Goal: Task Accomplishment & Management: Manage account settings

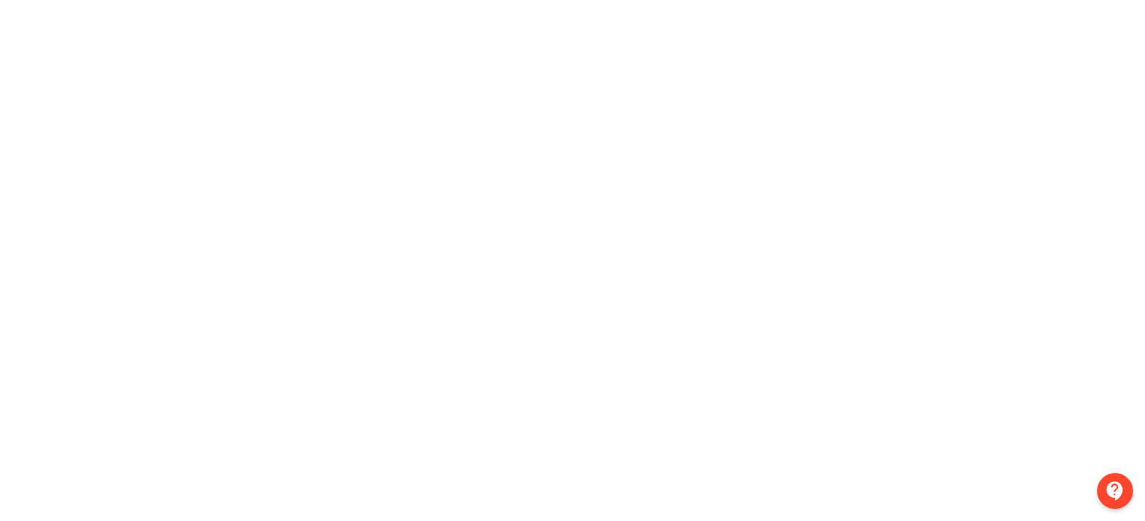
scroll to position [0, 3]
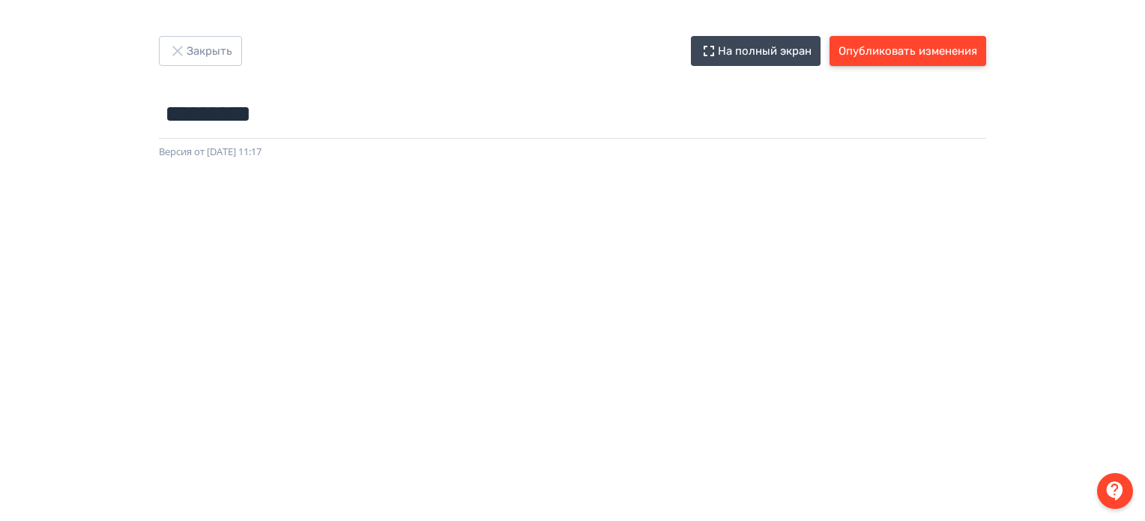
click at [947, 45] on button "Опубликовать изменения" at bounding box center [907, 51] width 157 height 30
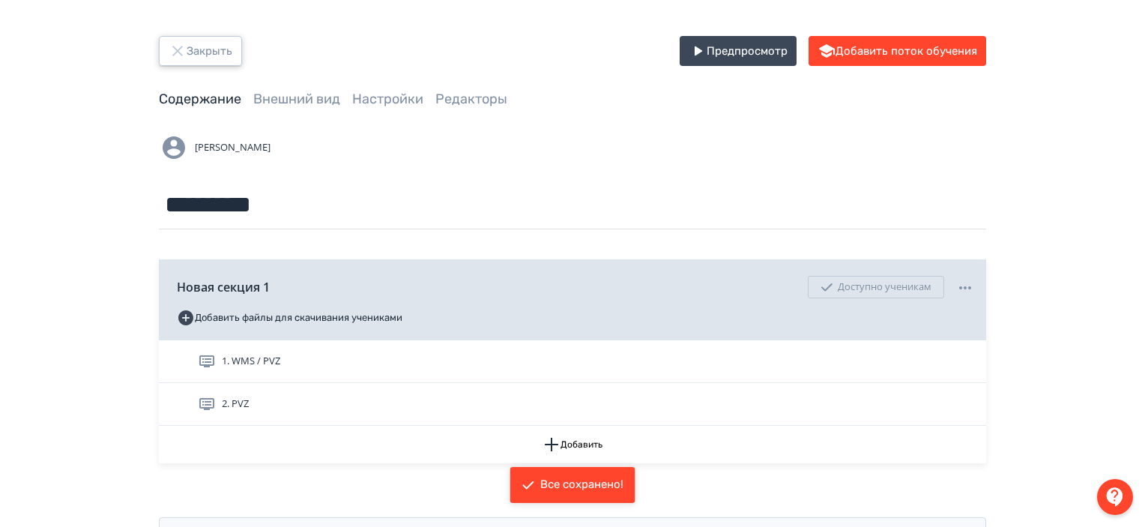
click at [192, 56] on button "Закрыть" at bounding box center [200, 51] width 83 height 30
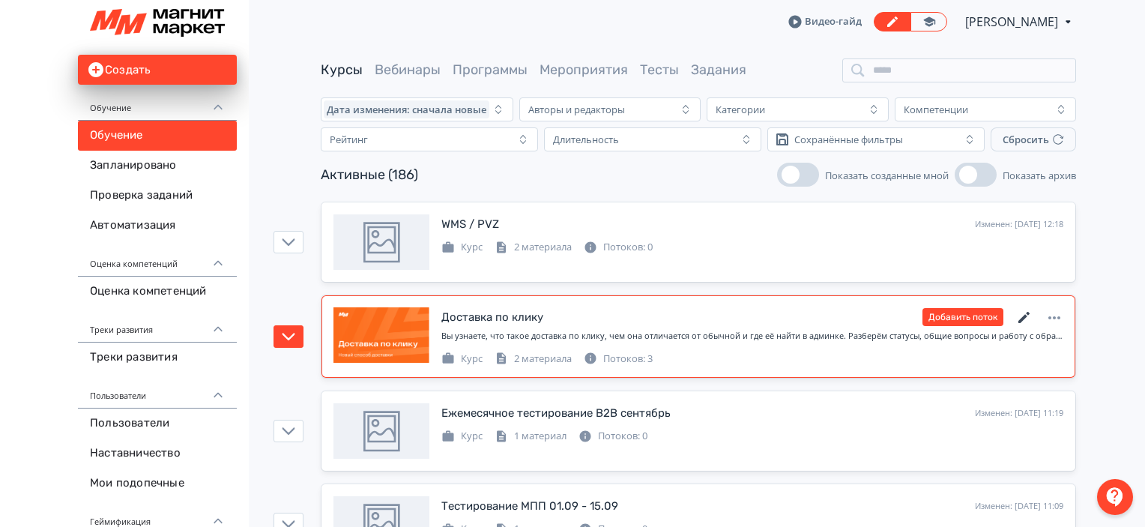
click at [1024, 320] on icon at bounding box center [1024, 318] width 18 height 18
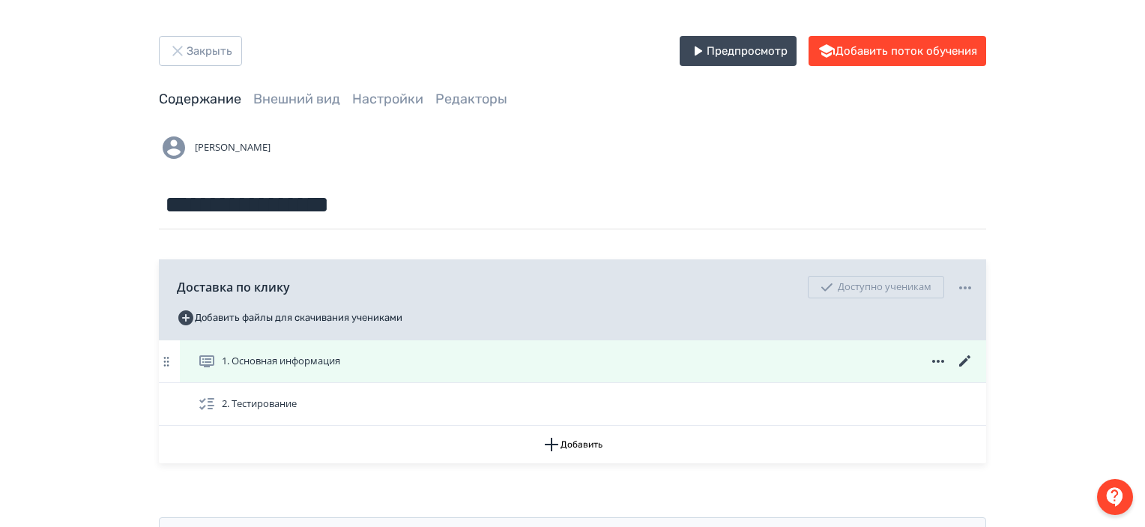
click at [960, 362] on icon at bounding box center [965, 361] width 18 height 18
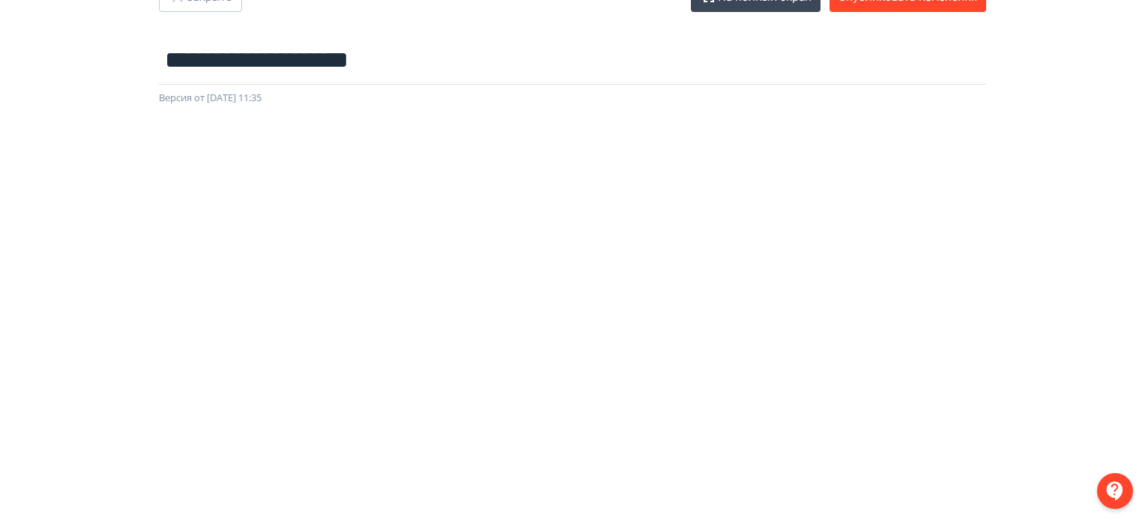
scroll to position [0, 3]
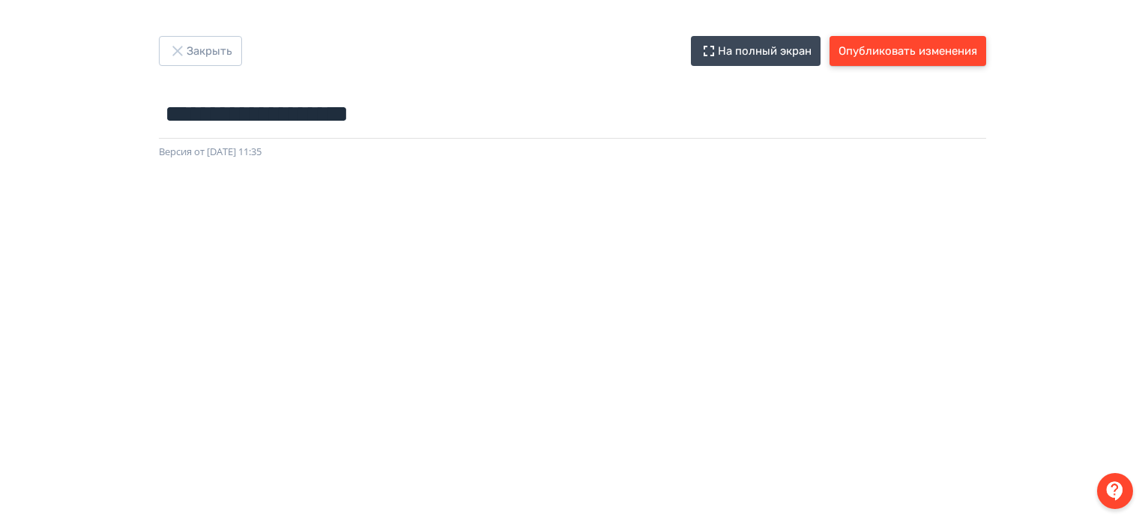
click at [955, 44] on button "Опубликовать изменения" at bounding box center [907, 51] width 157 height 30
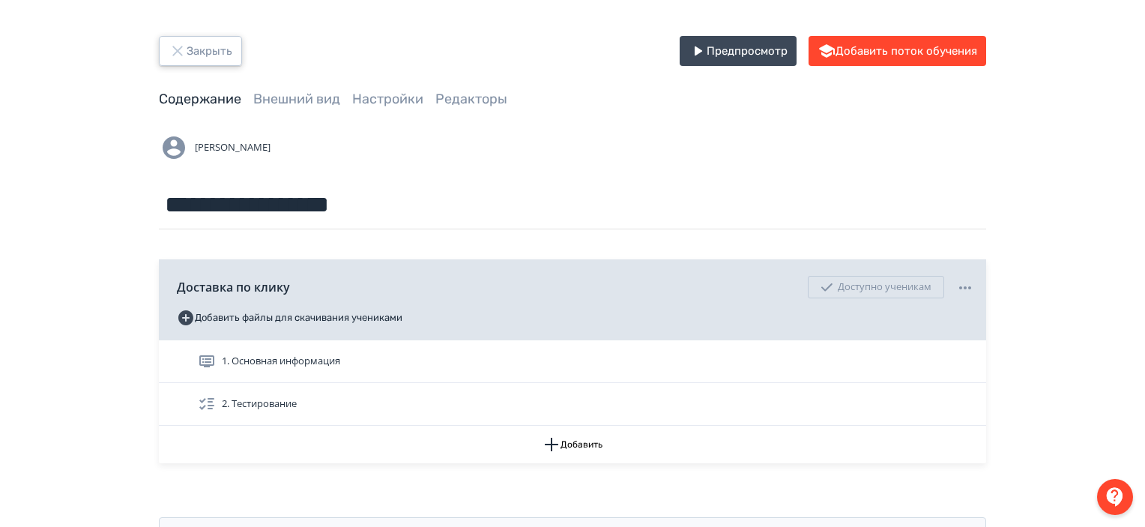
click at [175, 49] on icon "button" at bounding box center [177, 51] width 10 height 10
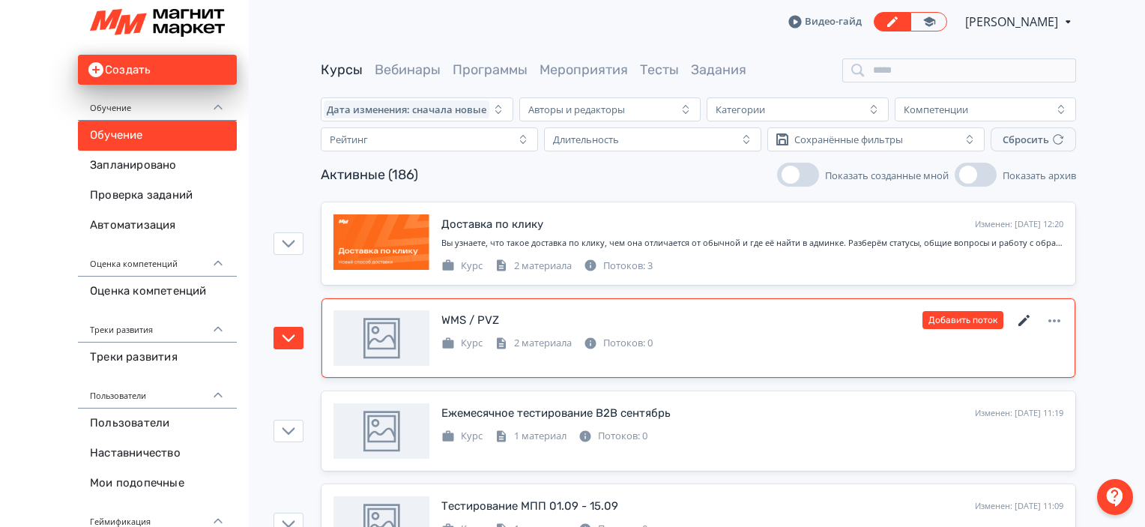
click at [1020, 312] on icon at bounding box center [1024, 321] width 18 height 18
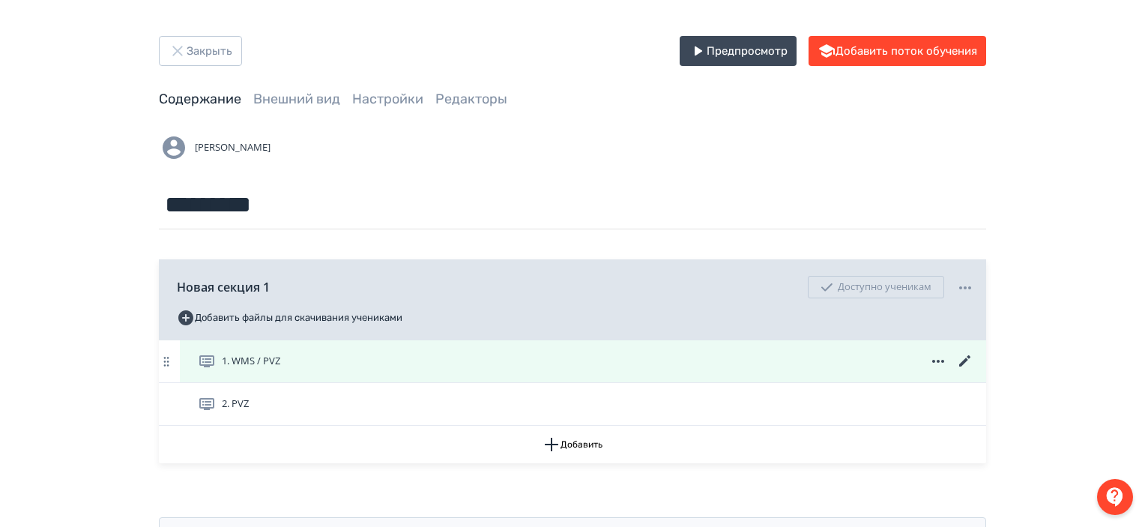
click at [966, 359] on icon at bounding box center [964, 360] width 11 height 11
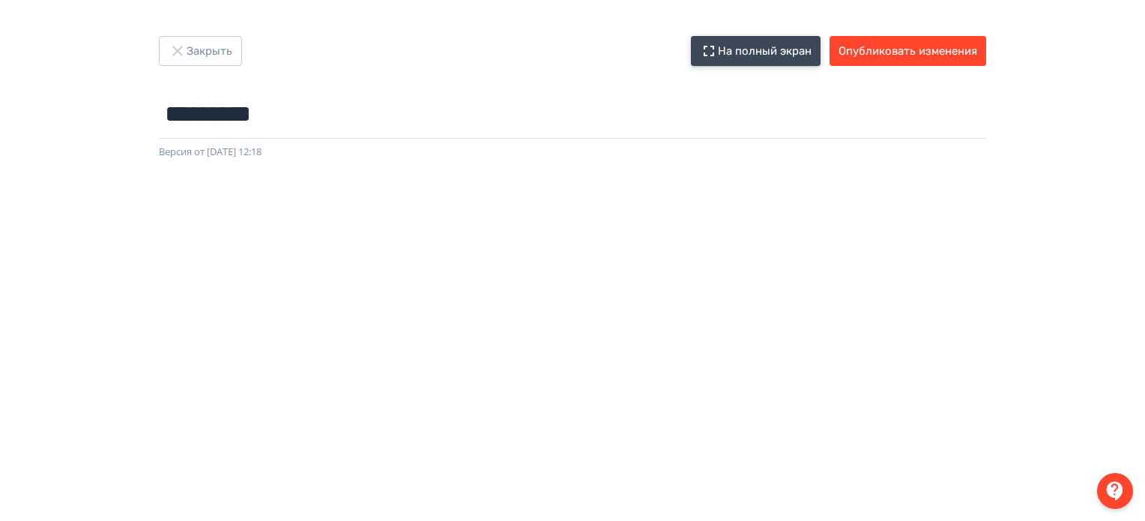
click at [731, 51] on button "На полный экран" at bounding box center [756, 51] width 130 height 30
click at [893, 62] on button "Опубликовать изменения" at bounding box center [907, 51] width 157 height 30
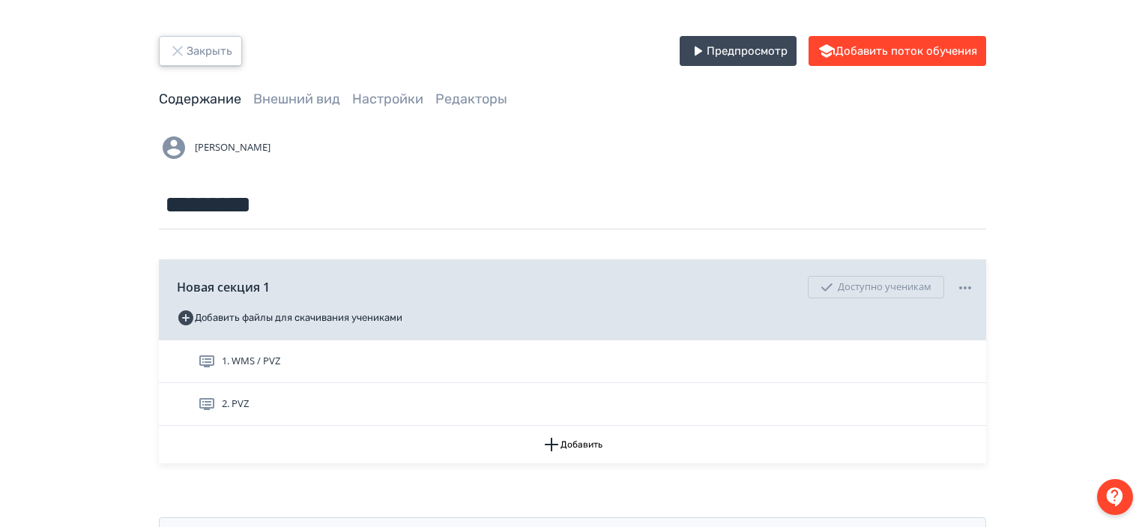
click at [221, 43] on button "Закрыть" at bounding box center [200, 51] width 83 height 30
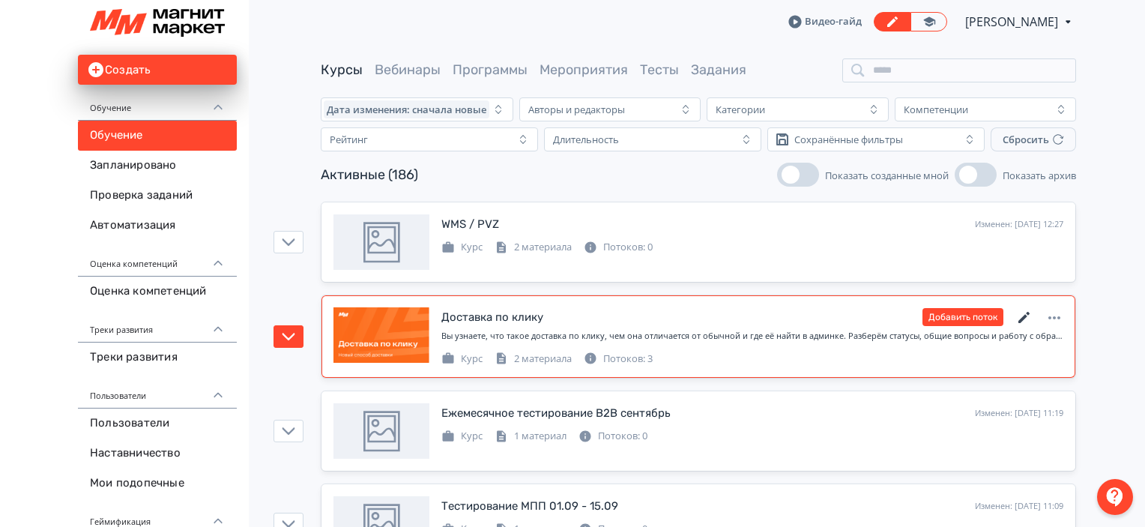
click at [1017, 317] on icon at bounding box center [1024, 318] width 18 height 18
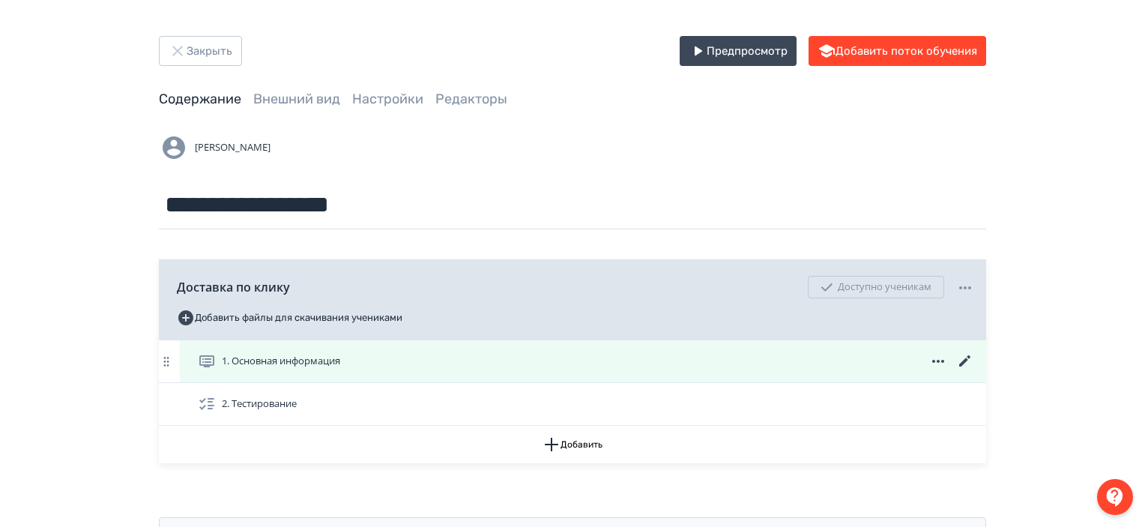
click at [968, 355] on icon at bounding box center [965, 361] width 18 height 18
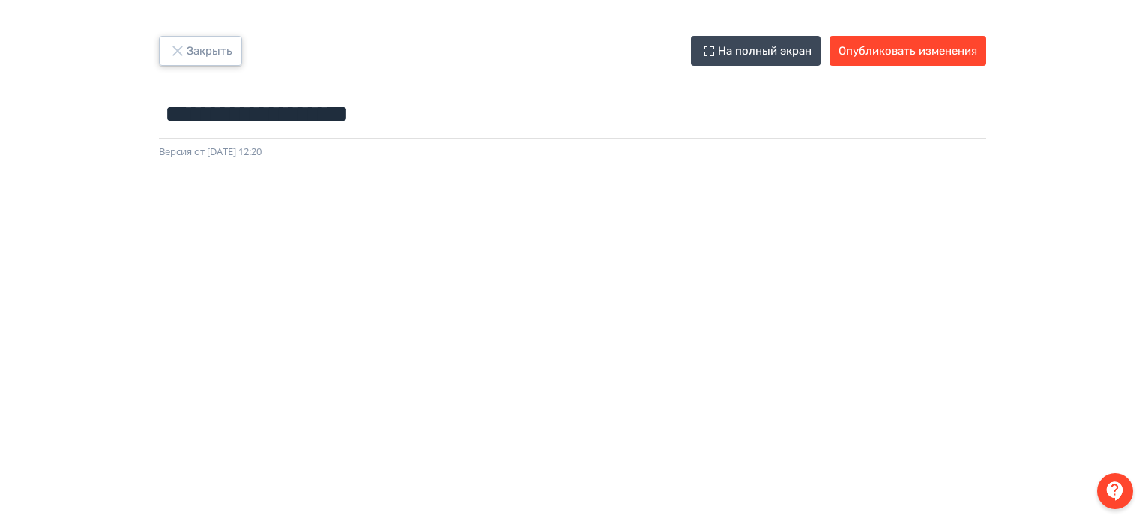
click at [216, 44] on button "Закрыть" at bounding box center [200, 51] width 83 height 30
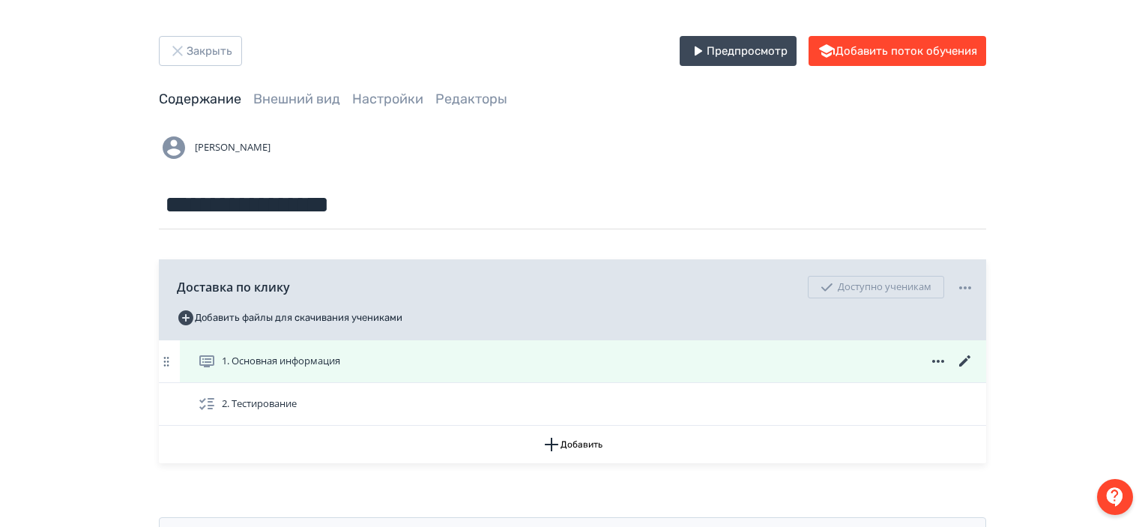
click at [964, 361] on icon at bounding box center [964, 360] width 11 height 11
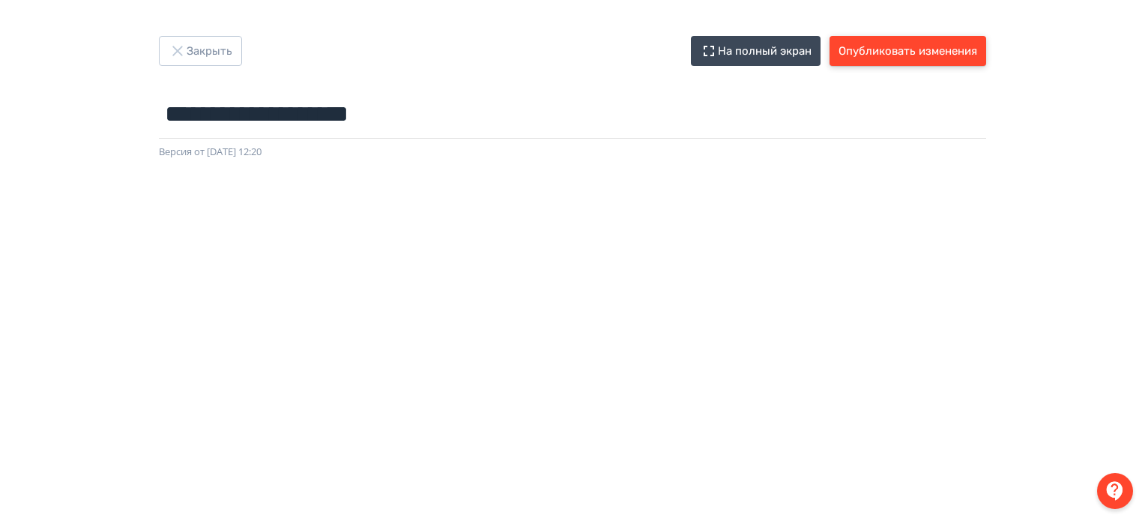
click at [966, 48] on button "Опубликовать изменения" at bounding box center [907, 51] width 157 height 30
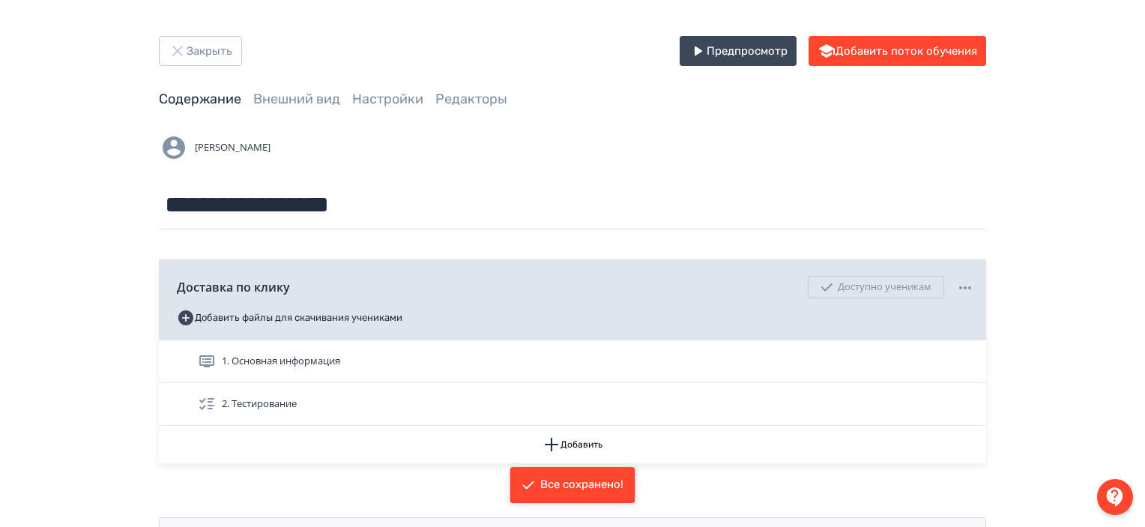
scroll to position [62, 0]
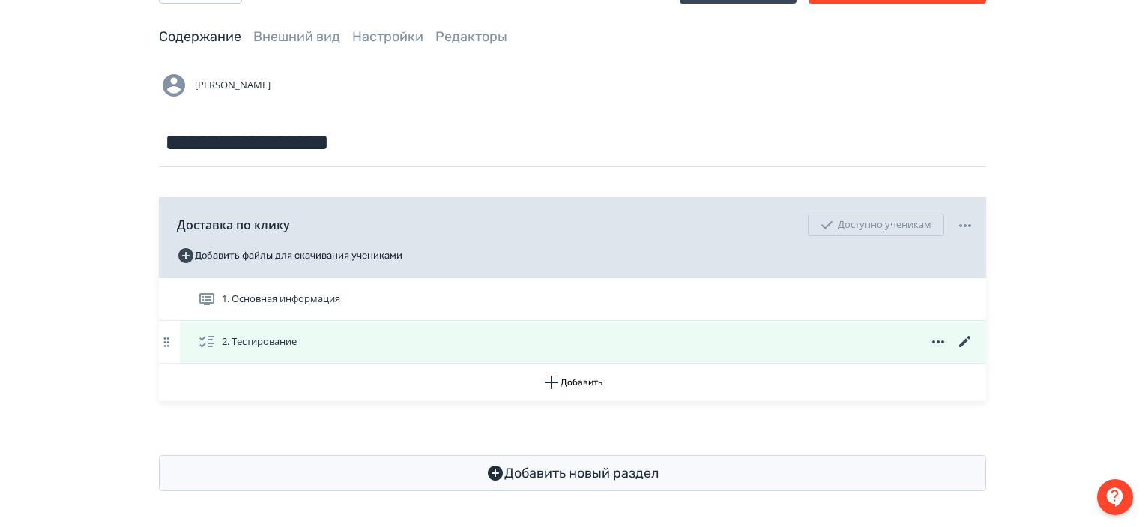
click at [968, 335] on icon at bounding box center [965, 342] width 18 height 18
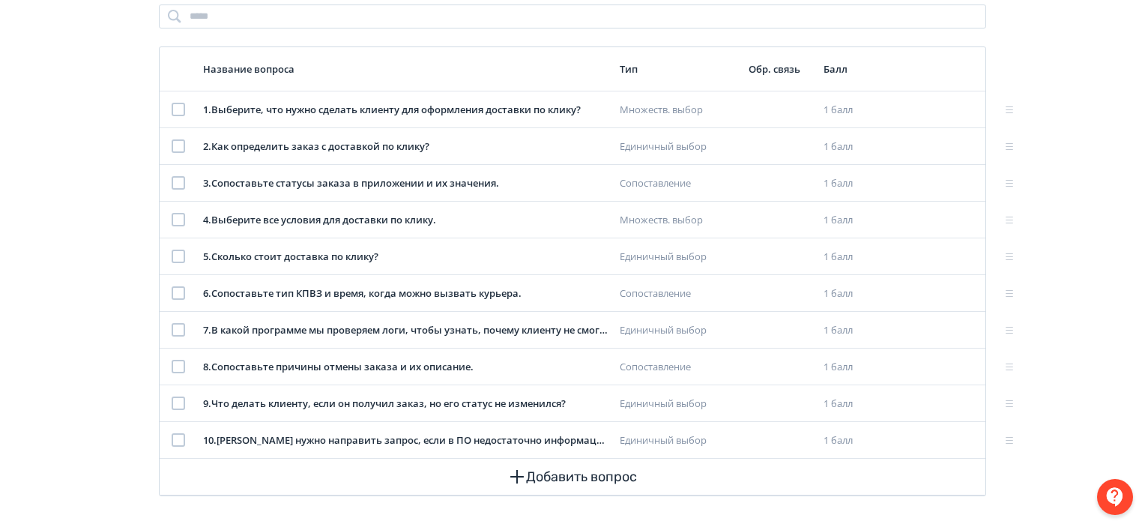
scroll to position [198, 0]
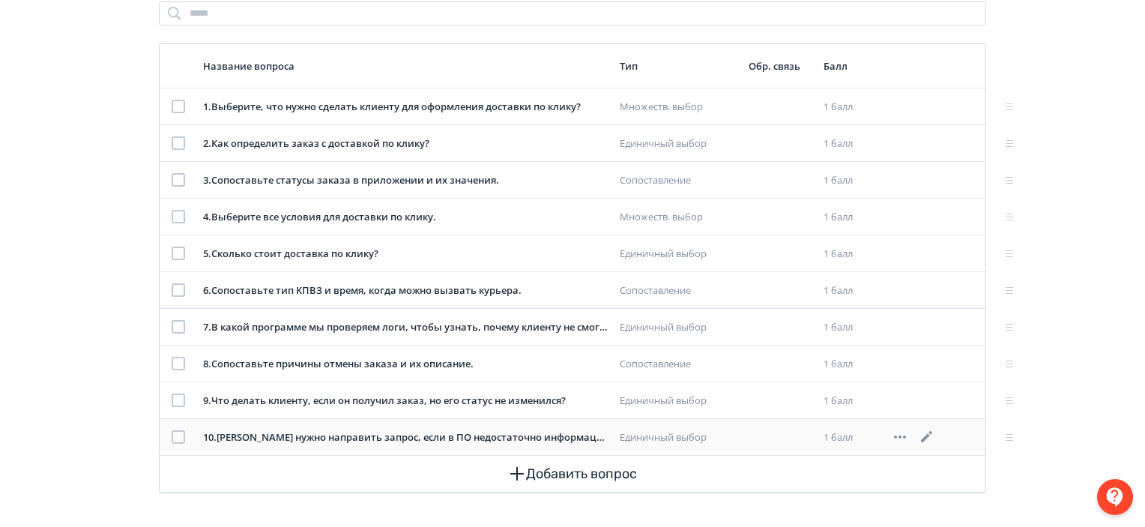
click at [931, 433] on icon at bounding box center [927, 437] width 18 height 18
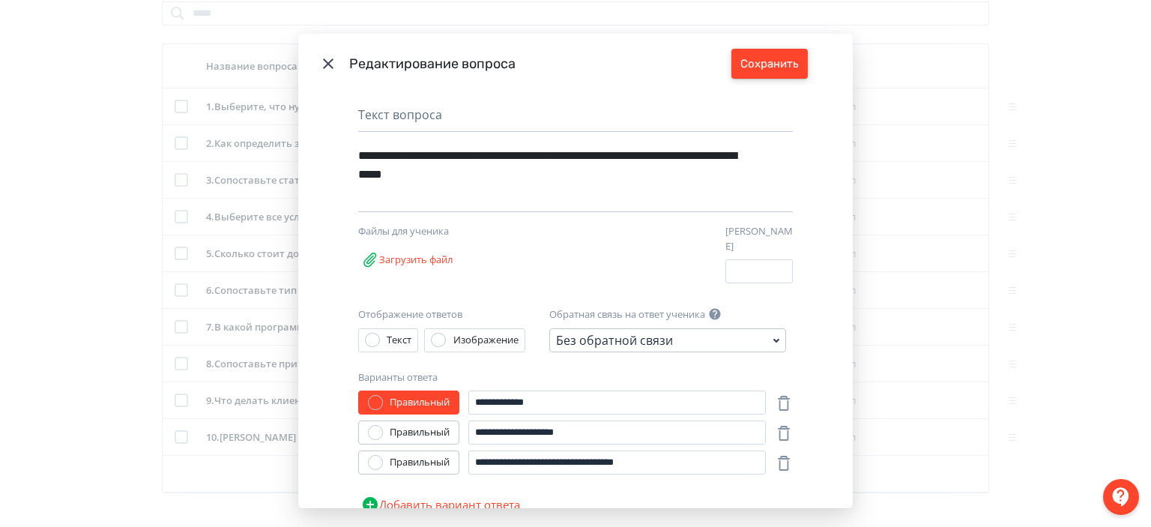
click at [781, 50] on button "Сохранить" at bounding box center [769, 64] width 76 height 30
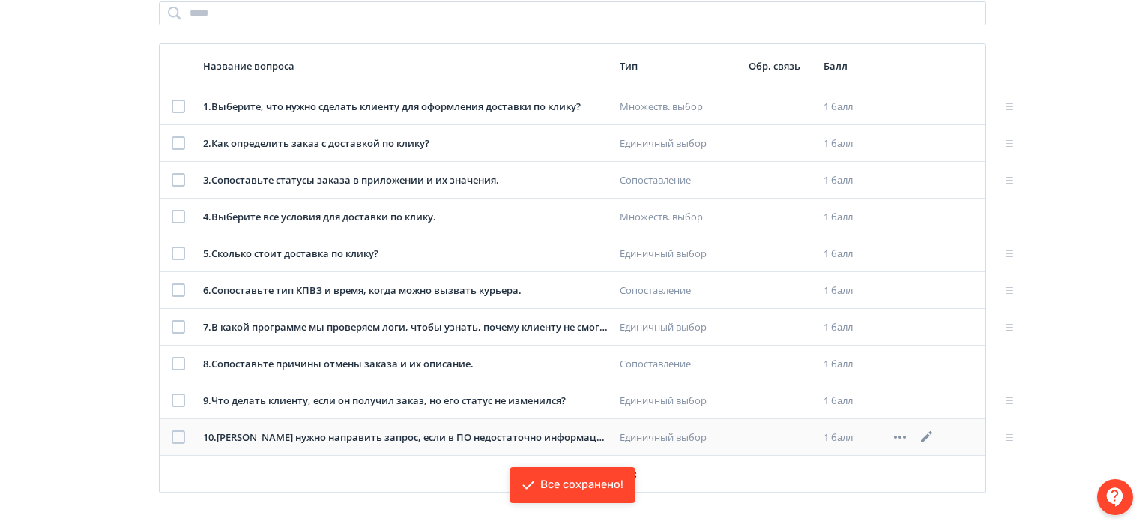
click at [897, 431] on icon at bounding box center [900, 437] width 18 height 18
click at [869, 434] on div "Удалить" at bounding box center [857, 435] width 62 height 30
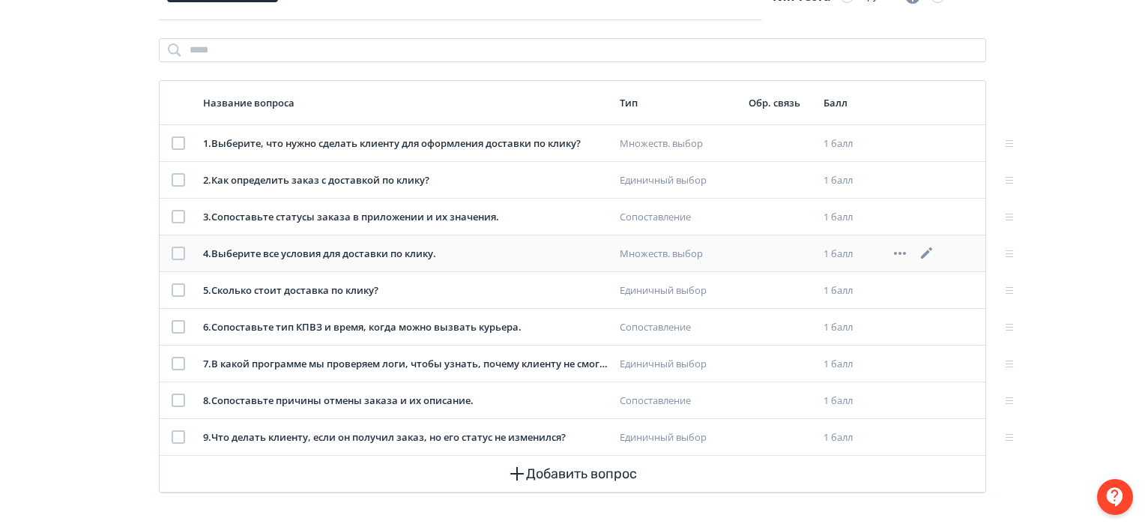
scroll to position [0, 0]
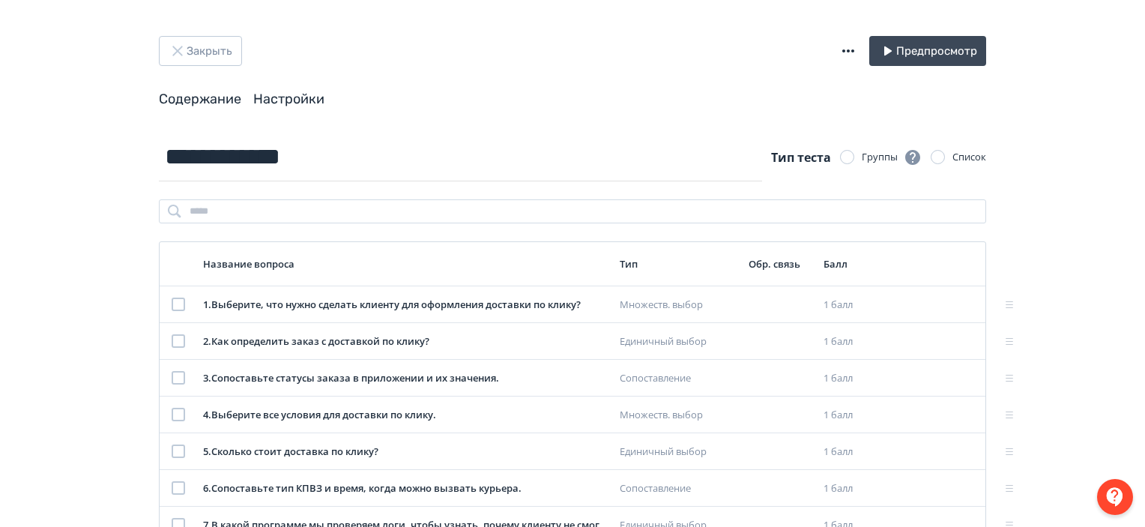
click at [290, 95] on link "Настройки" at bounding box center [288, 99] width 71 height 16
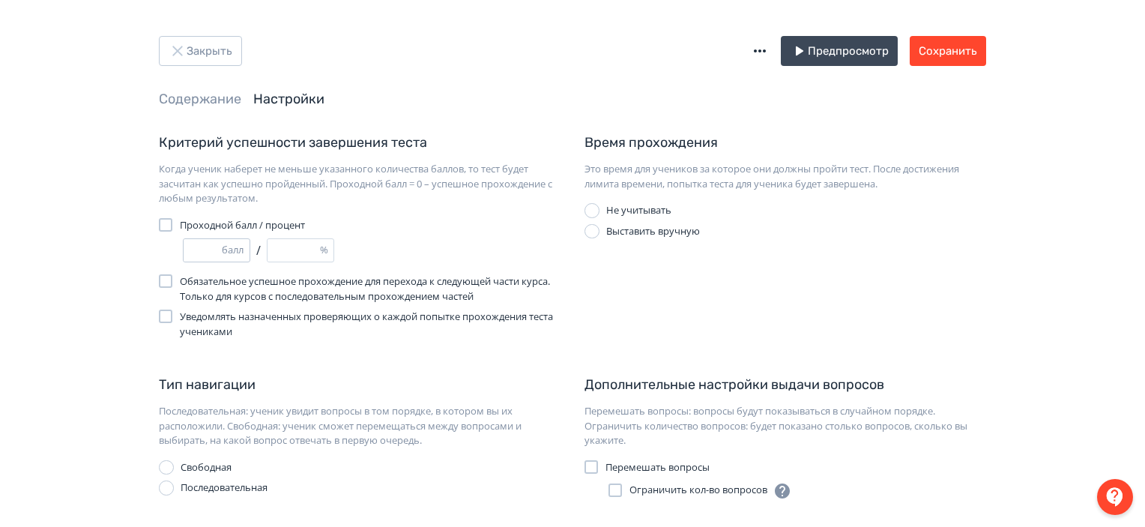
type input "*"
type input "**"
type input "*"
click at [217, 255] on input "*" at bounding box center [203, 250] width 38 height 22
click at [972, 56] on button "Сохранить" at bounding box center [947, 51] width 76 height 30
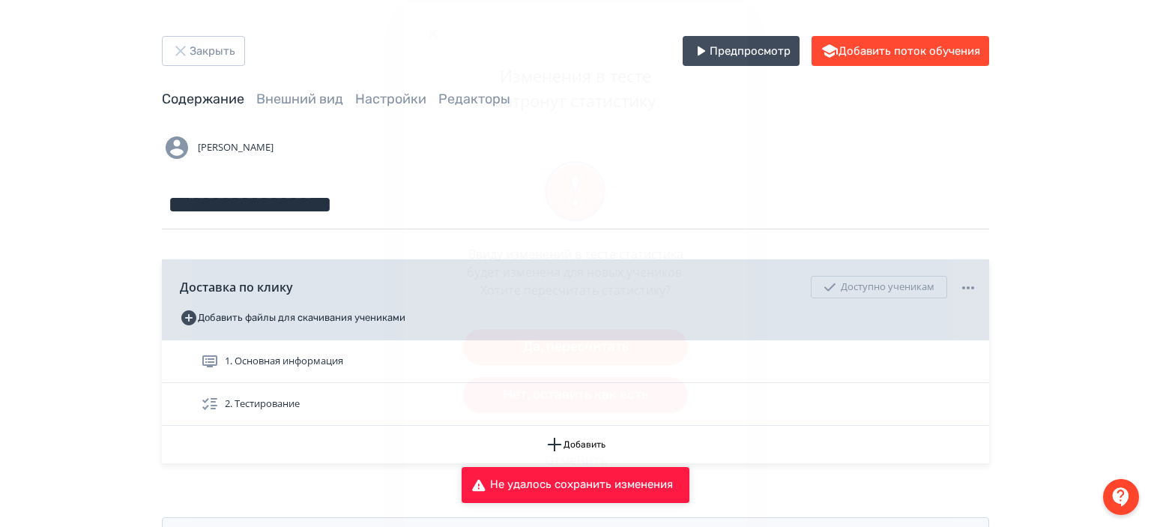
click at [596, 391] on button "Нет, оставить как есть" at bounding box center [575, 395] width 225 height 36
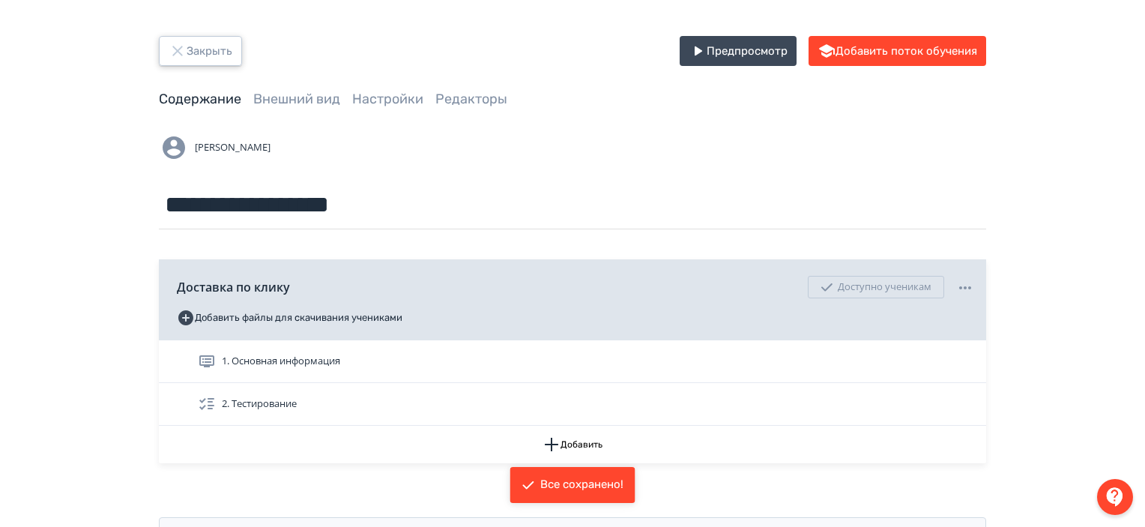
click at [219, 62] on button "Закрыть" at bounding box center [200, 51] width 83 height 30
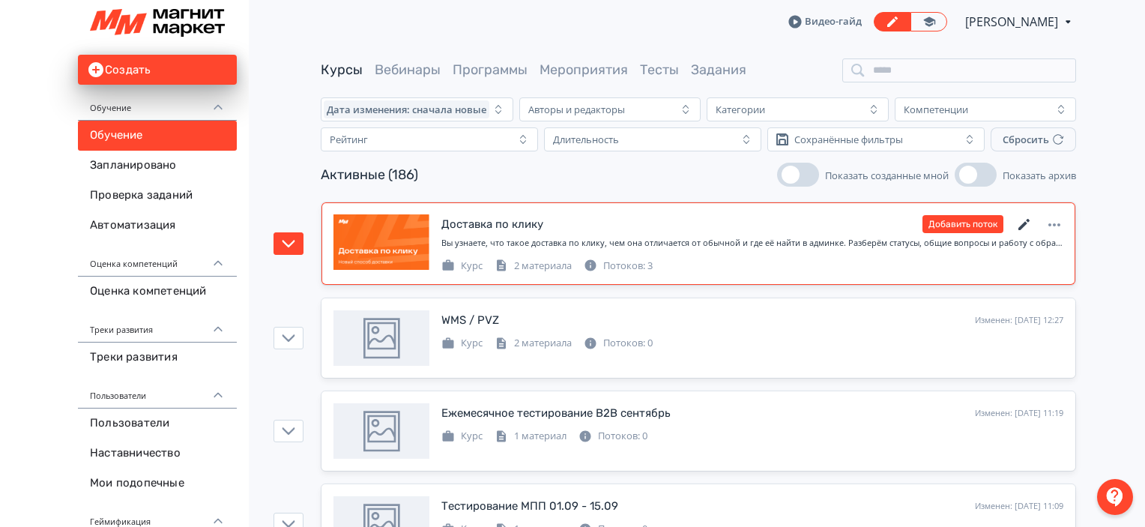
click at [1024, 218] on icon at bounding box center [1024, 225] width 18 height 18
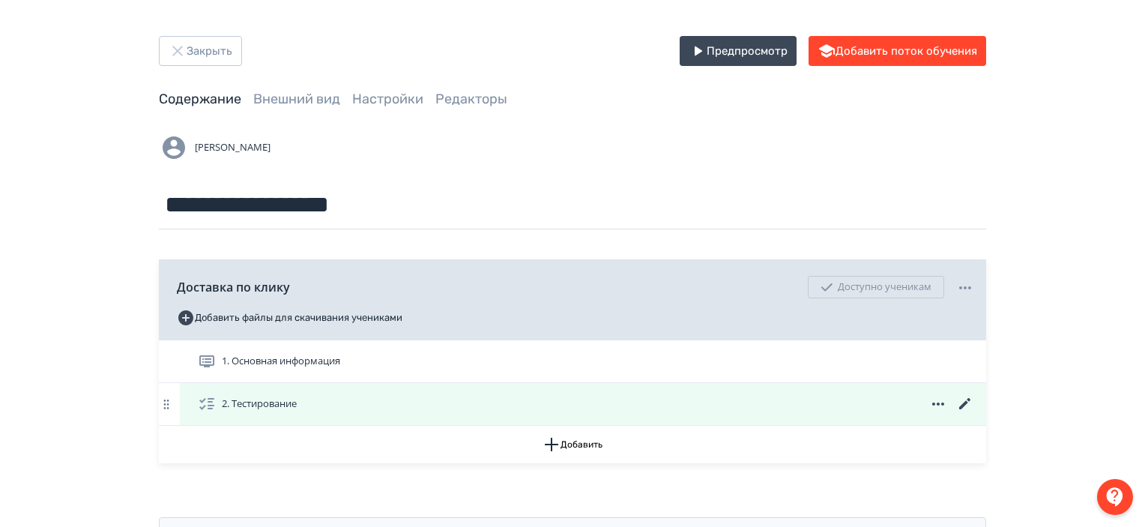
click at [964, 401] on icon at bounding box center [965, 404] width 18 height 18
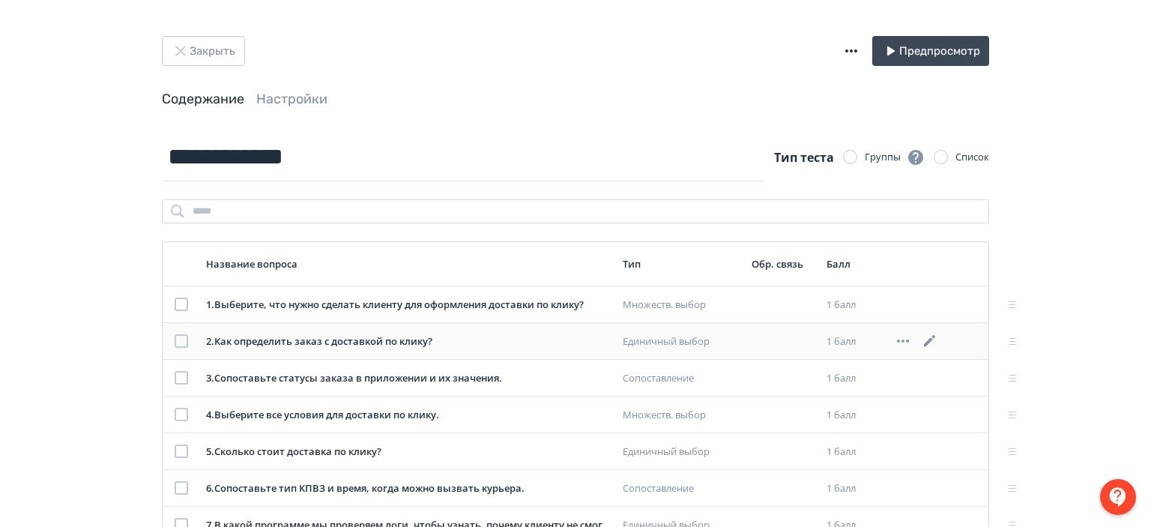
scroll to position [161, 0]
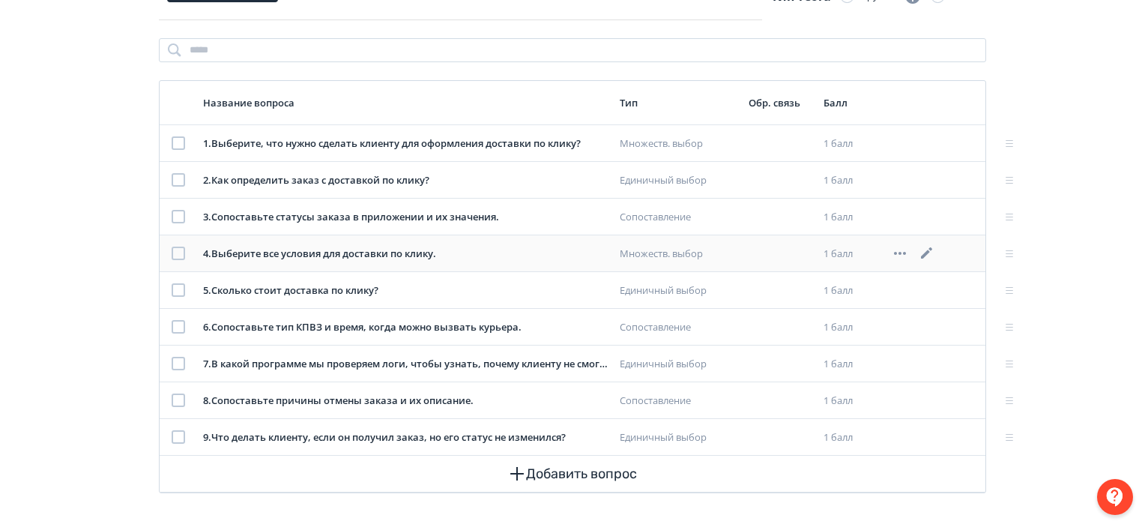
click at [931, 247] on icon at bounding box center [926, 252] width 11 height 11
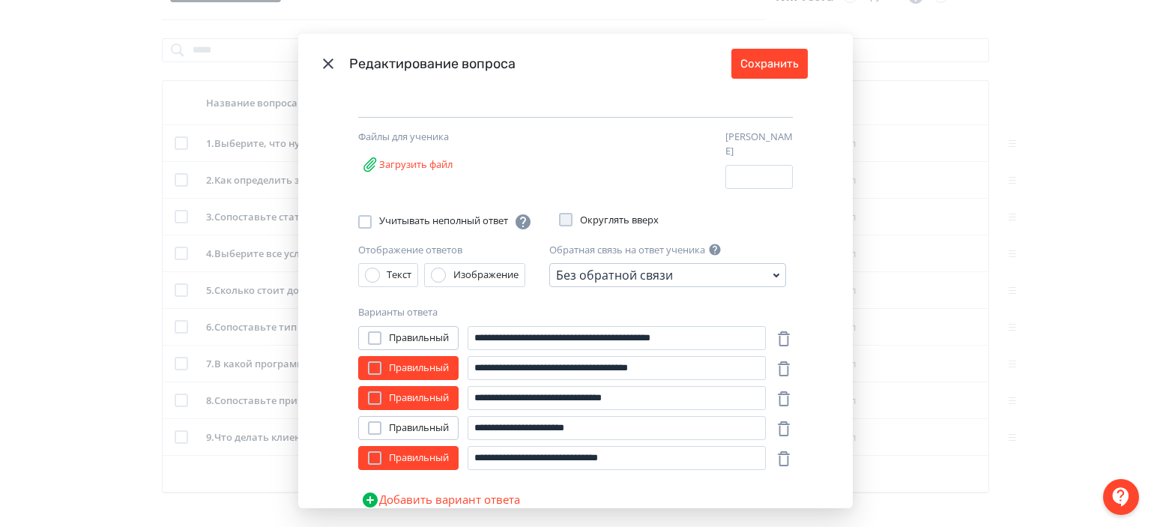
scroll to position [0, 0]
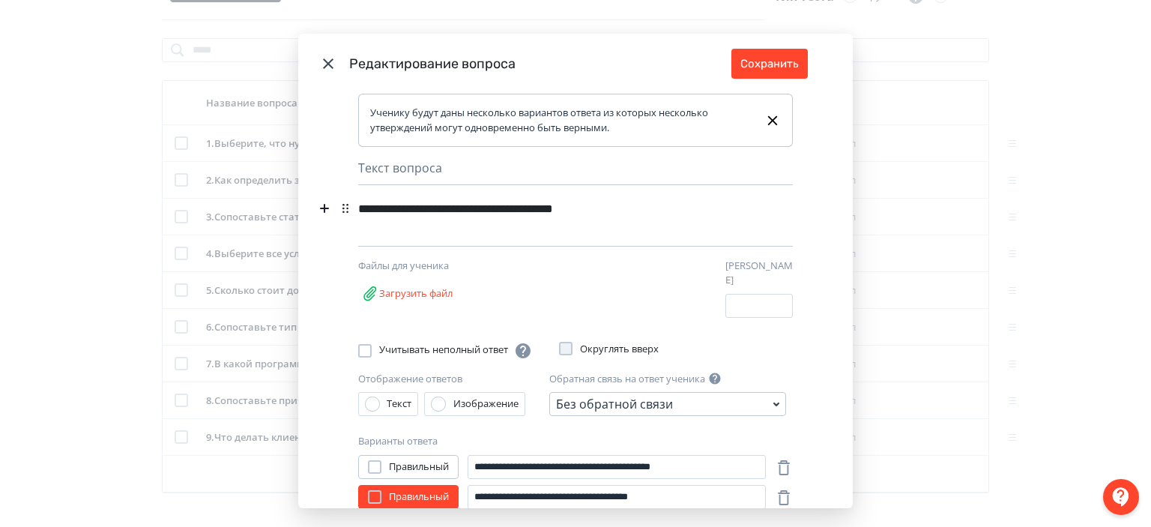
click at [473, 205] on div "**********" at bounding box center [549, 208] width 383 height 28
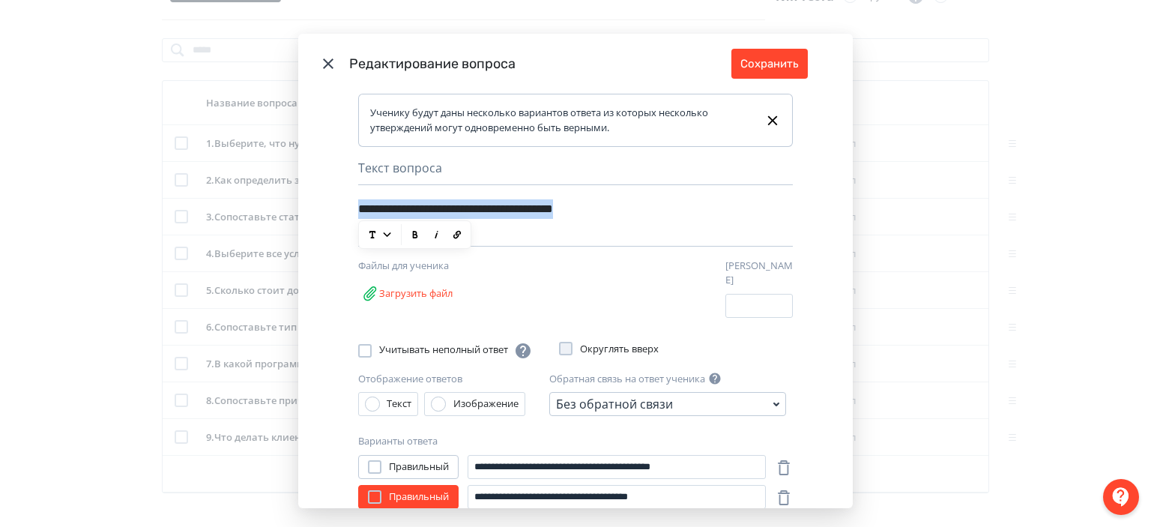
copy div "**********"
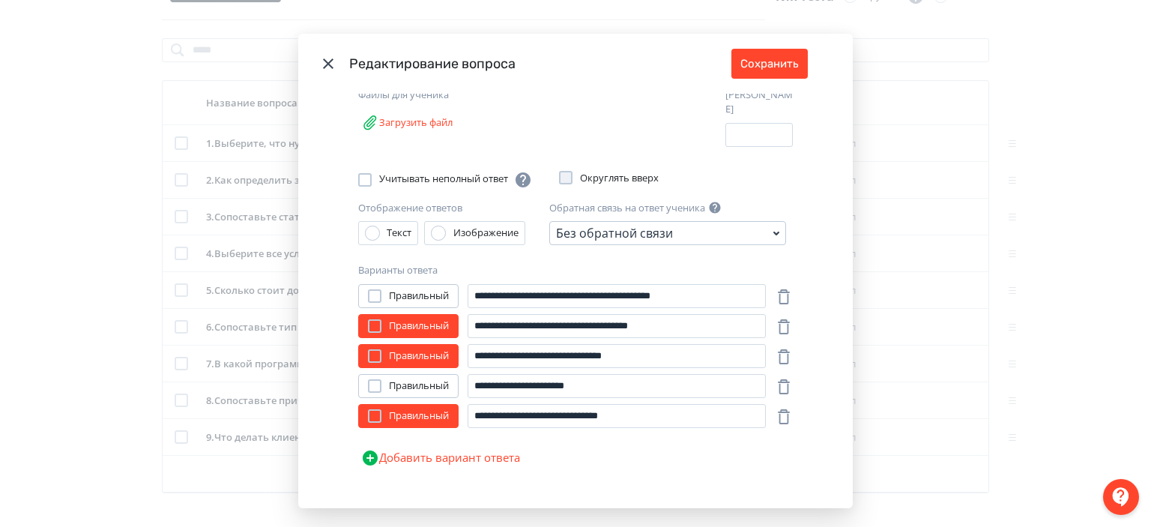
scroll to position [183, 0]
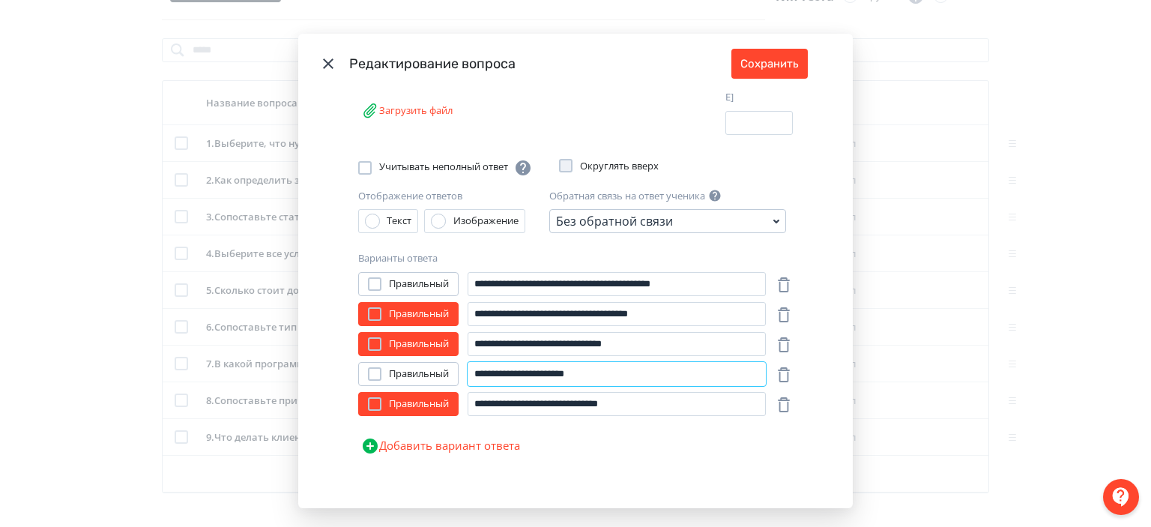
click at [551, 362] on input "**********" at bounding box center [616, 374] width 298 height 24
paste input "**********"
click at [555, 369] on input "**********" at bounding box center [616, 374] width 298 height 24
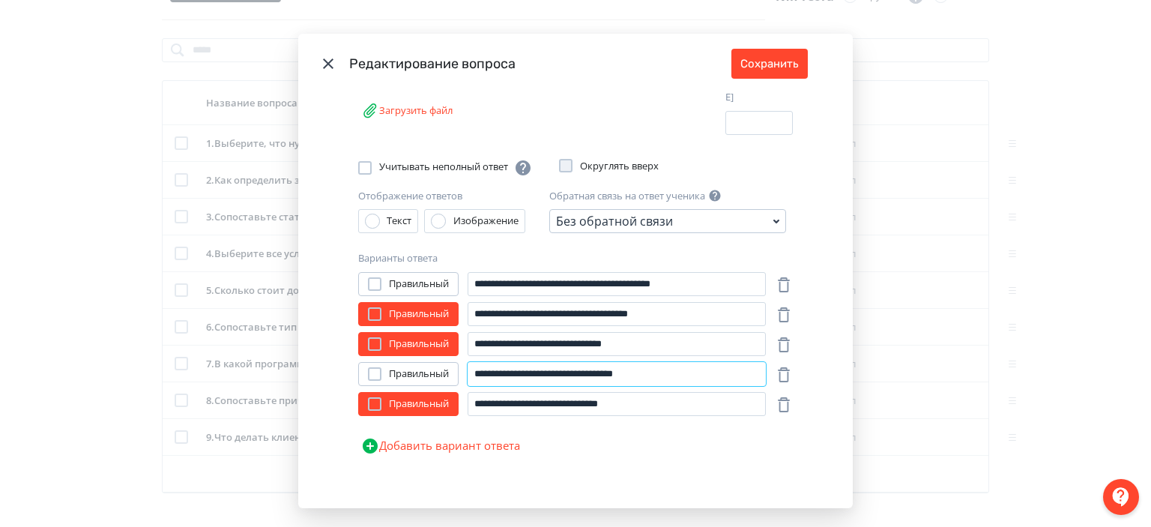
click at [555, 369] on input "**********" at bounding box center [616, 374] width 298 height 24
paste input "Modal"
type input "**********"
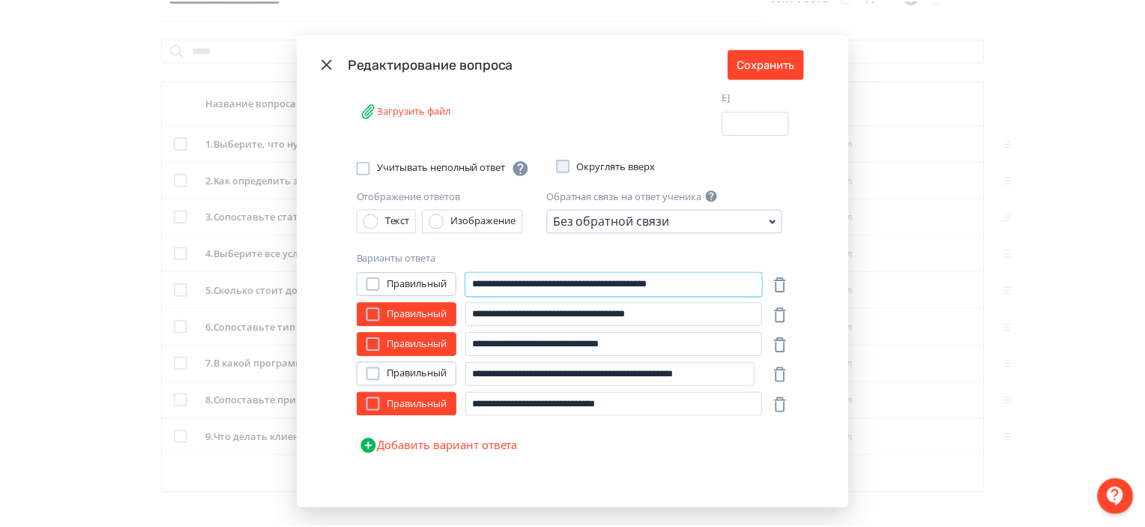
scroll to position [0, 0]
click at [588, 282] on input "**********" at bounding box center [616, 284] width 298 height 24
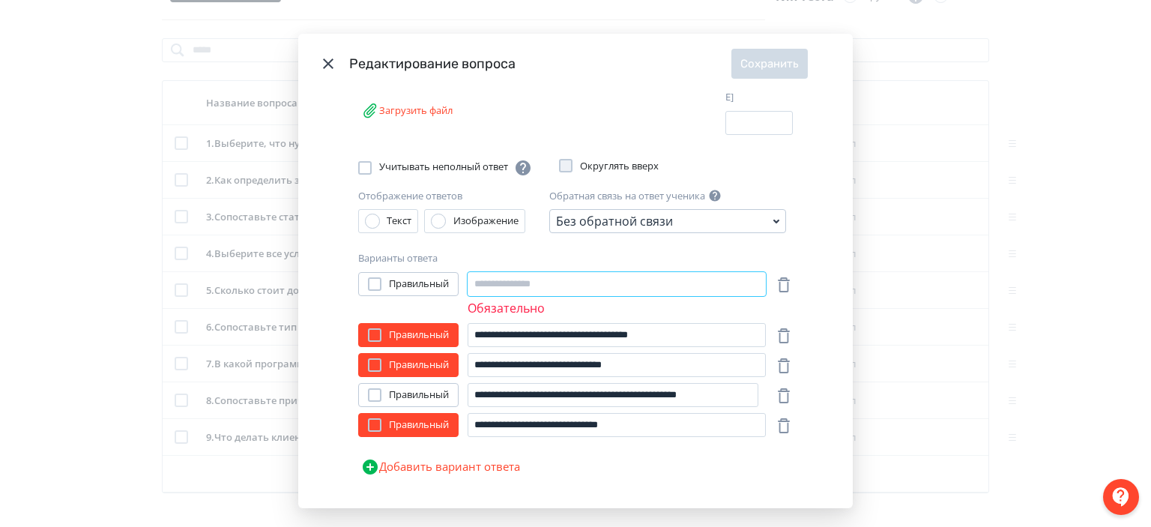
click at [546, 275] on input "Modal" at bounding box center [616, 284] width 298 height 24
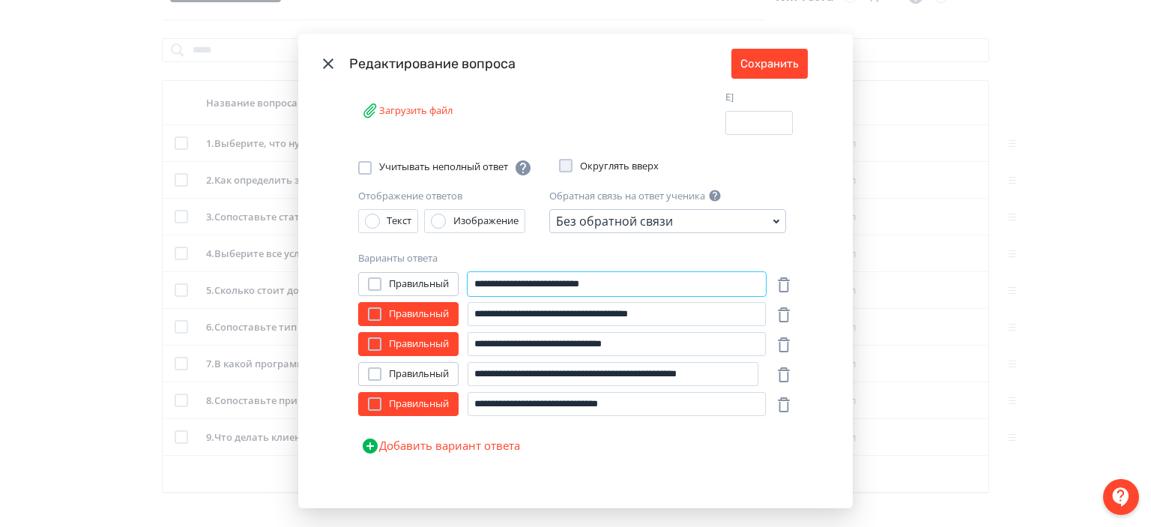
type input "**********"
click at [767, 251] on div "Варианты ответа" at bounding box center [575, 258] width 434 height 15
click at [773, 53] on button "Сохранить" at bounding box center [769, 64] width 76 height 30
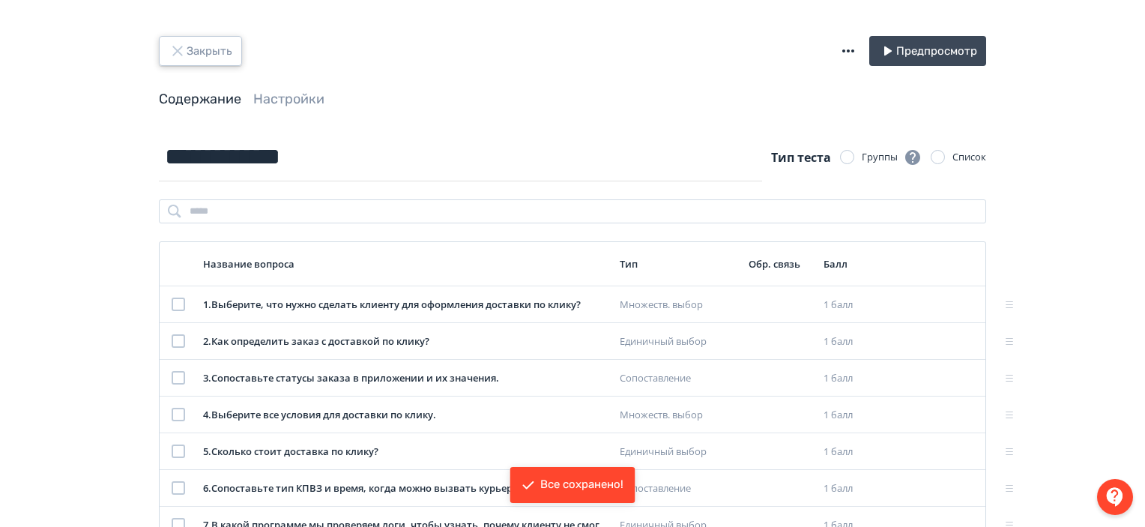
click at [226, 55] on button "Закрыть" at bounding box center [200, 51] width 83 height 30
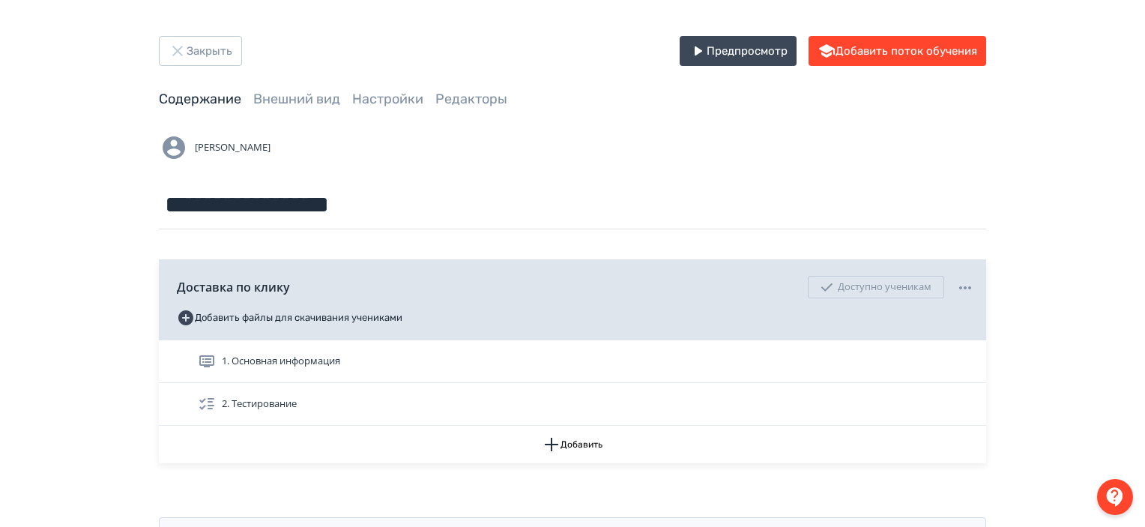
click at [617, 172] on div "**********" at bounding box center [572, 181] width 827 height 97
click at [222, 46] on button "Закрыть" at bounding box center [200, 51] width 83 height 30
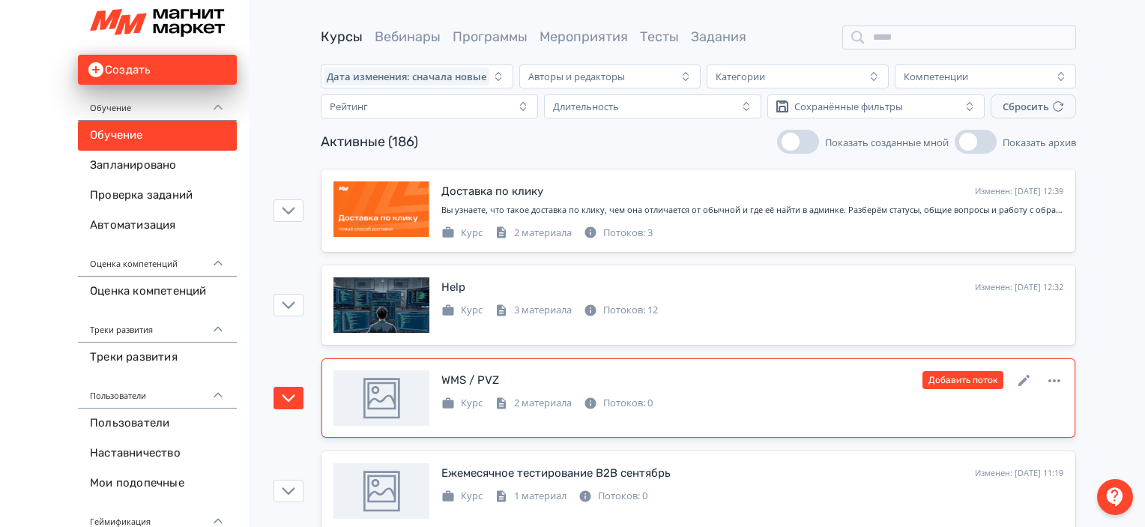
scroll to position [43, 0]
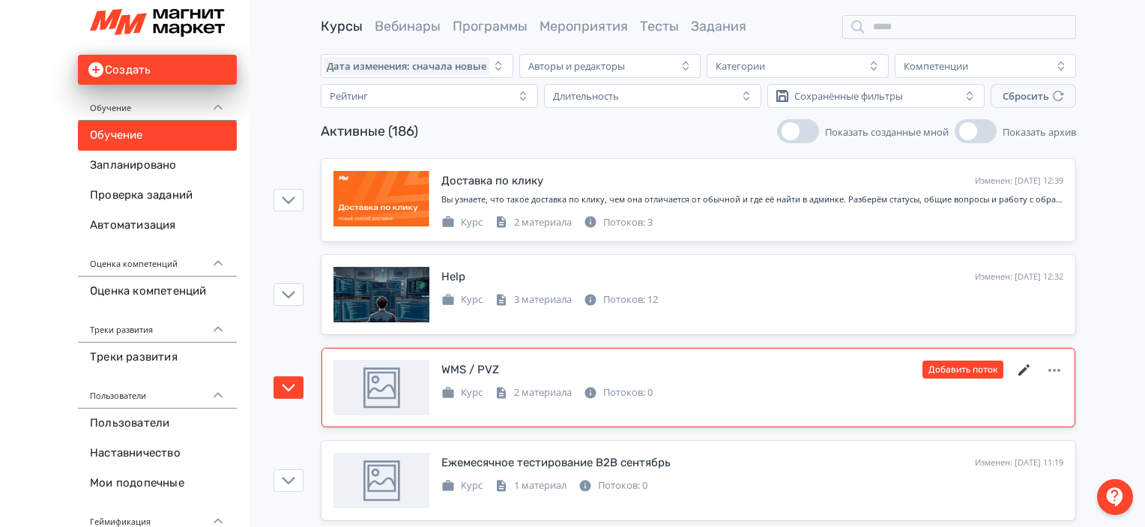
click at [1019, 368] on icon at bounding box center [1024, 370] width 18 height 18
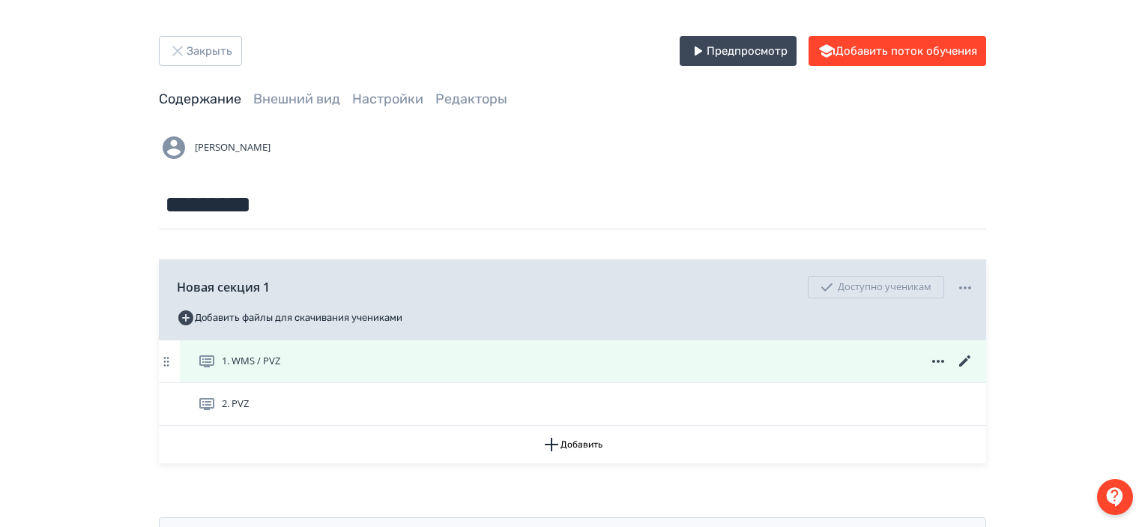
click at [961, 363] on icon at bounding box center [964, 360] width 11 height 11
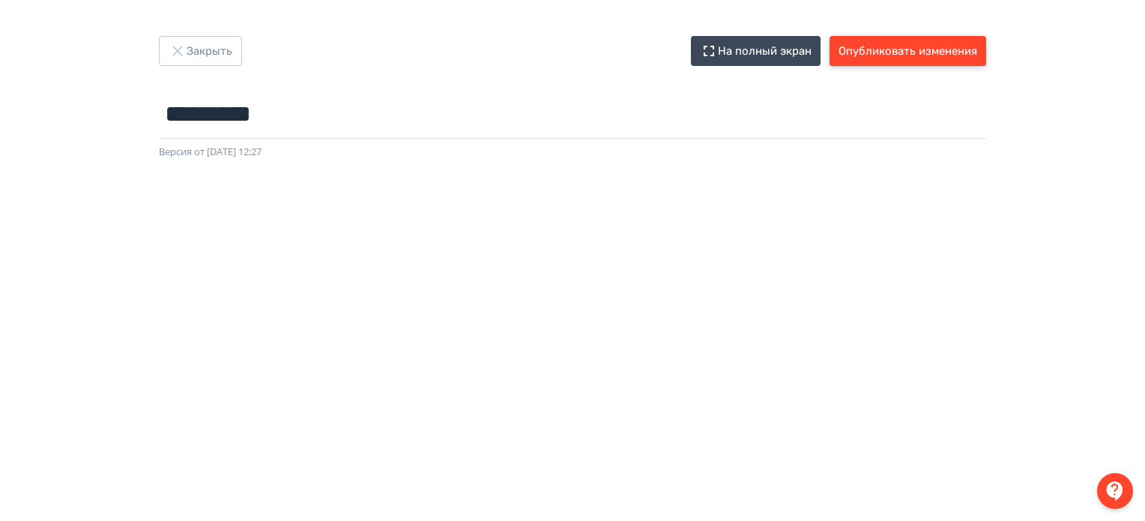
click at [932, 45] on button "Опубликовать изменения" at bounding box center [907, 51] width 157 height 30
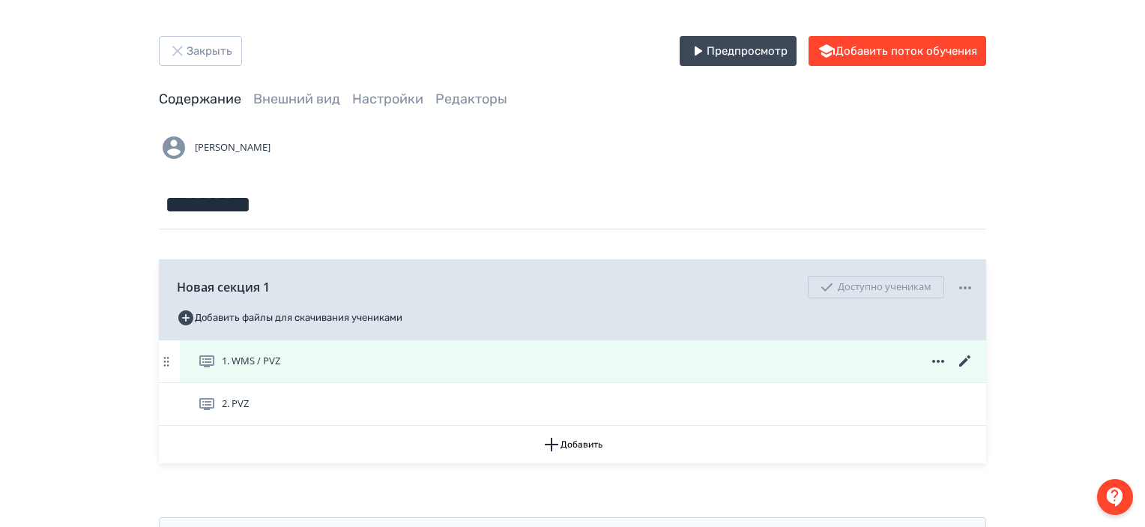
click at [966, 357] on icon at bounding box center [965, 361] width 18 height 18
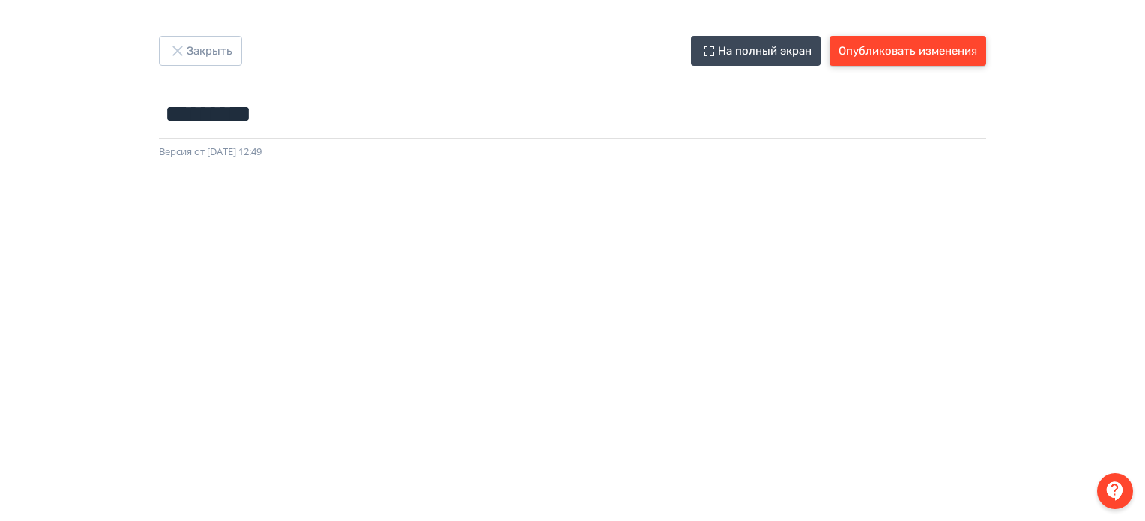
click at [931, 52] on button "Опубликовать изменения" at bounding box center [907, 51] width 157 height 30
